Goal: Information Seeking & Learning: Learn about a topic

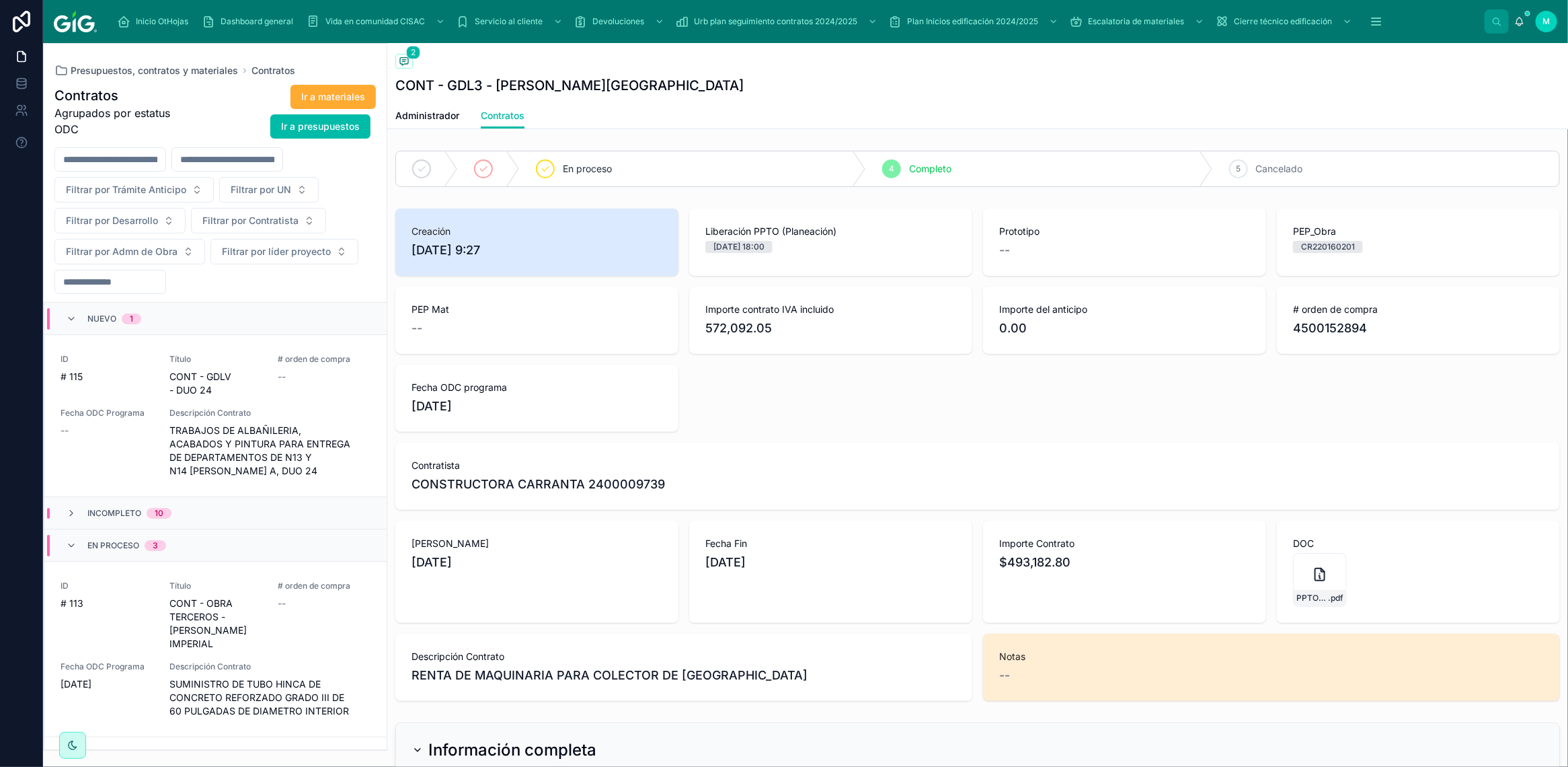
click at [268, 420] on div "Descripción Contrato TRABAJOS DE ALBAÑILERIA, ACABADOS Y PINTURA PARA ENTREGA D…" at bounding box center [270, 442] width 201 height 70
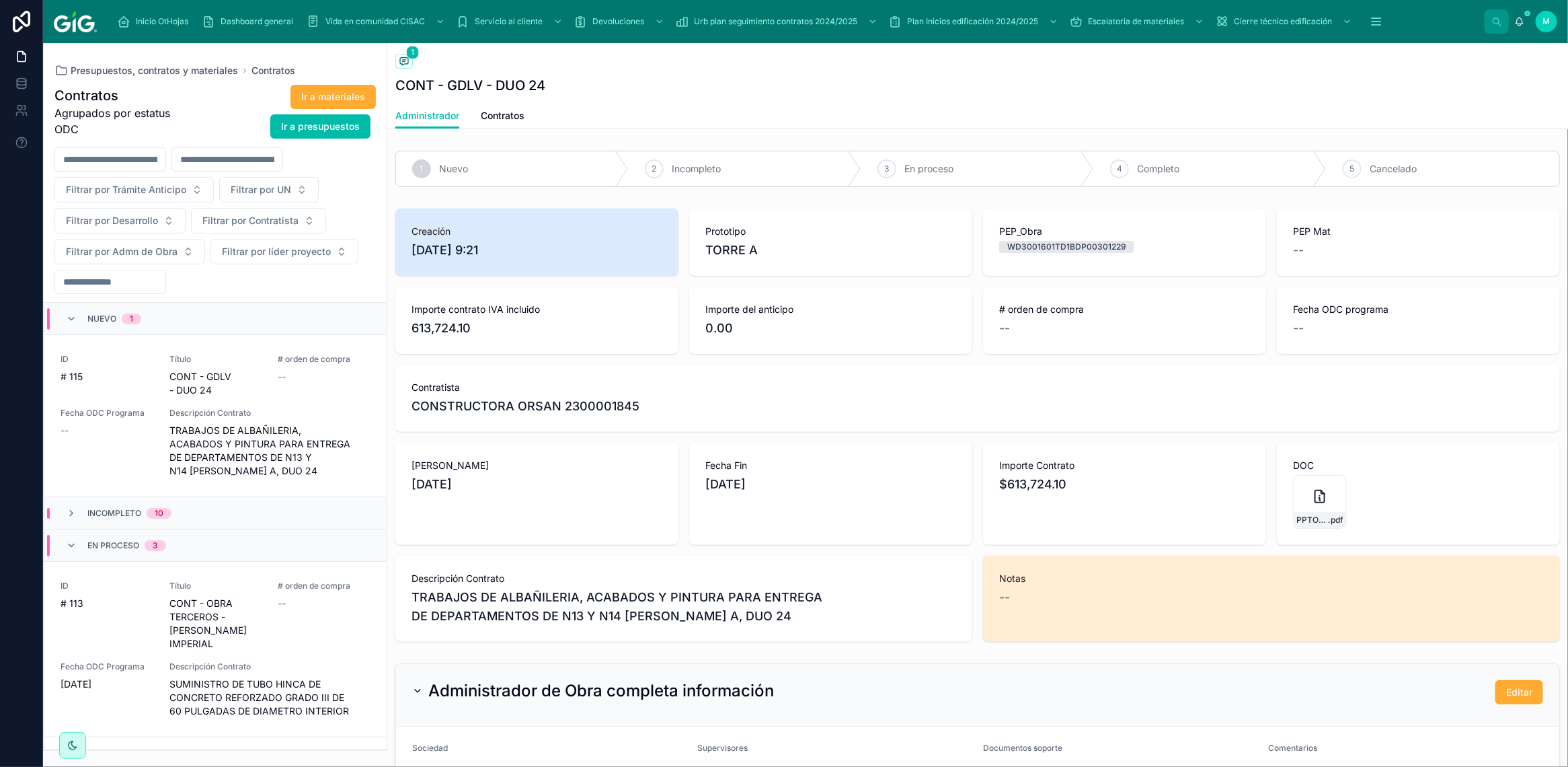
click at [232, 438] on span "TRABAJOS DE ALBAÑILERIA, ACABADOS Y PINTURA PARA ENTREGA DE DEPARTAMENTOS DE N1…" at bounding box center [270, 450] width 201 height 54
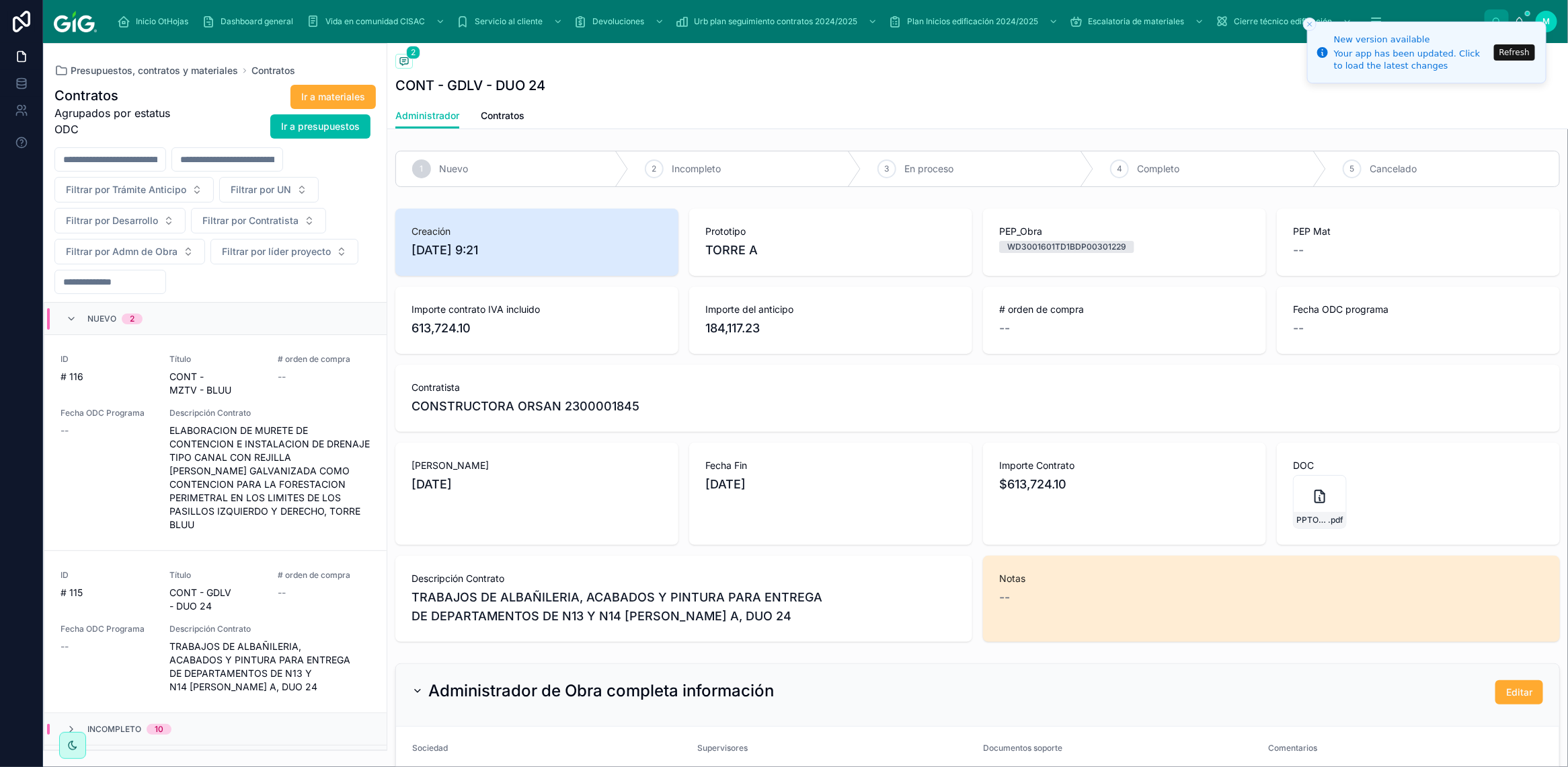
scroll to position [248, 0]
